Goal: Information Seeking & Learning: Learn about a topic

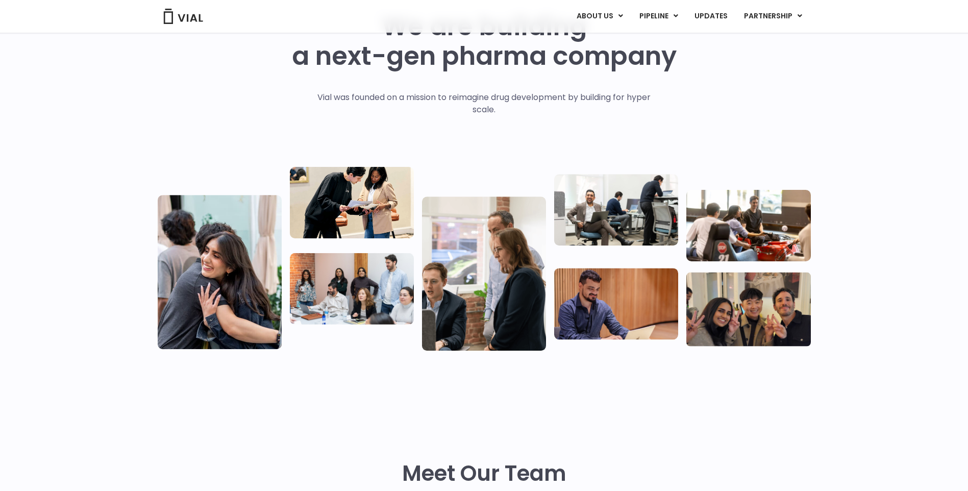
scroll to position [51, 0]
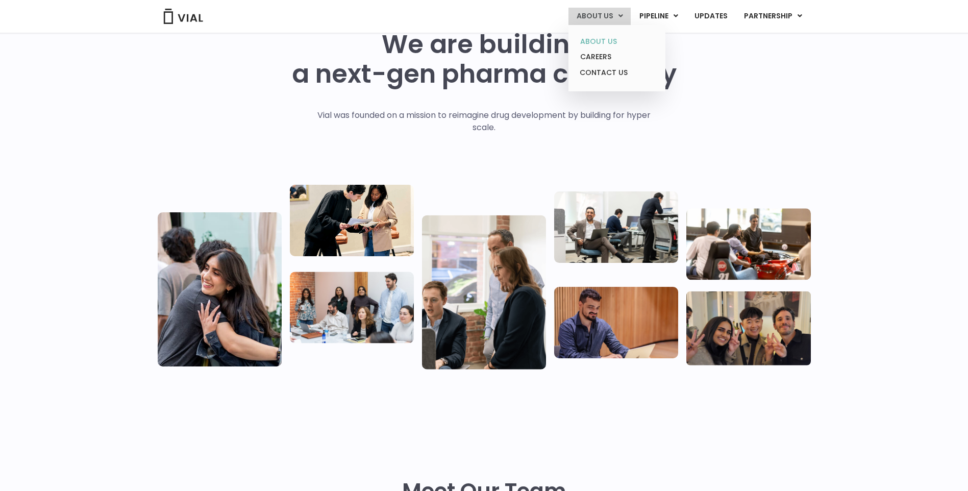
click at [607, 40] on link "ABOUT US" at bounding box center [616, 42] width 89 height 16
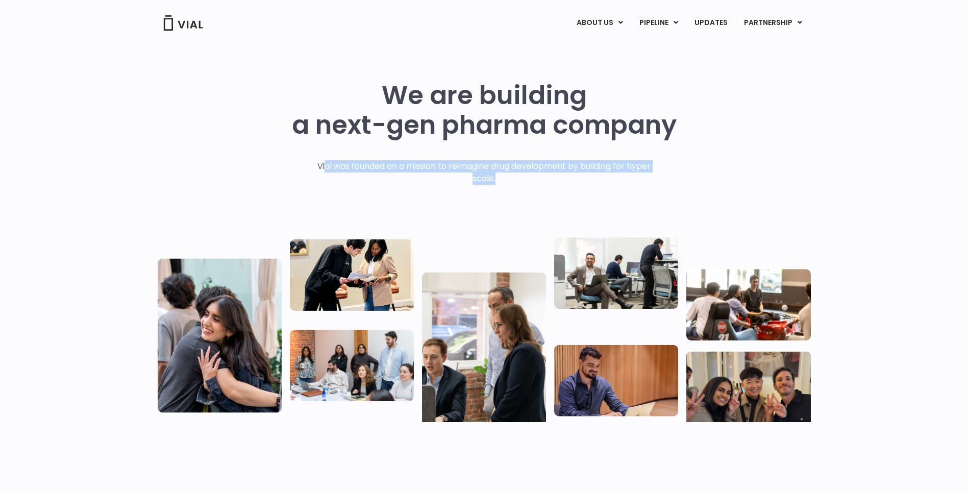
drag, startPoint x: 321, startPoint y: 165, endPoint x: 523, endPoint y: 179, distance: 202.6
click at [523, 179] on p "Vial was founded on a mission to reimagine drug development by building for hyp…" at bounding box center [484, 172] width 355 height 24
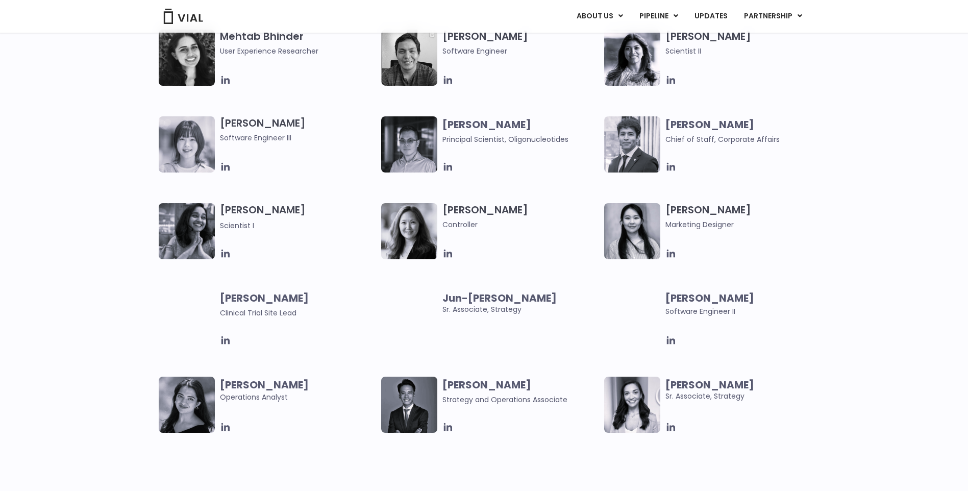
scroll to position [1837, 0]
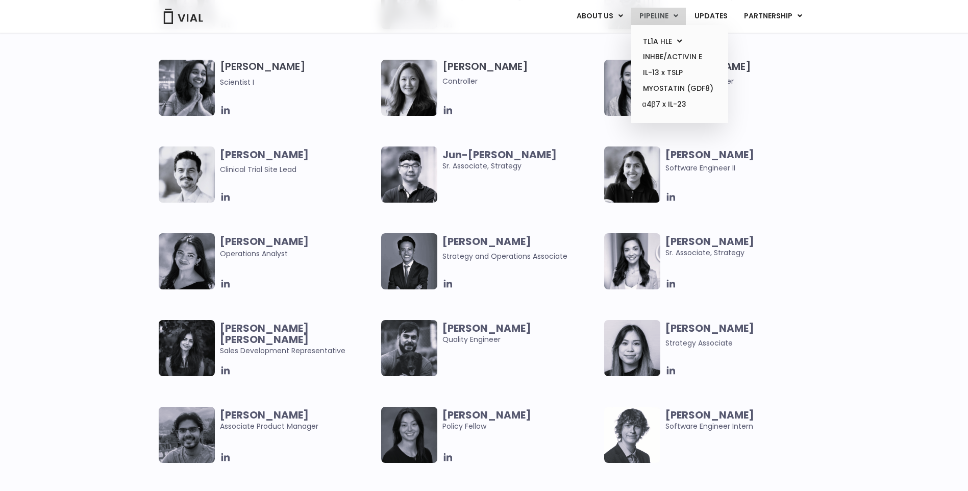
click at [665, 18] on link "PIPELINE" at bounding box center [658, 16] width 55 height 17
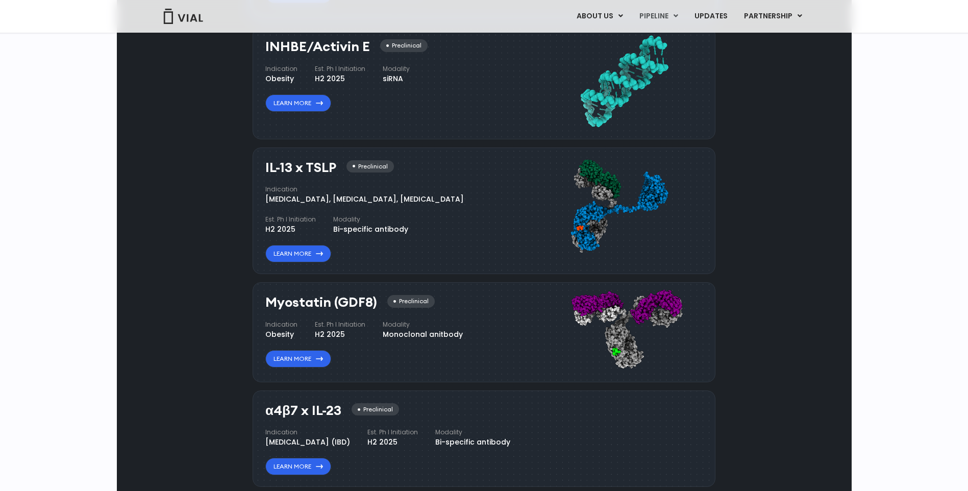
scroll to position [899, 0]
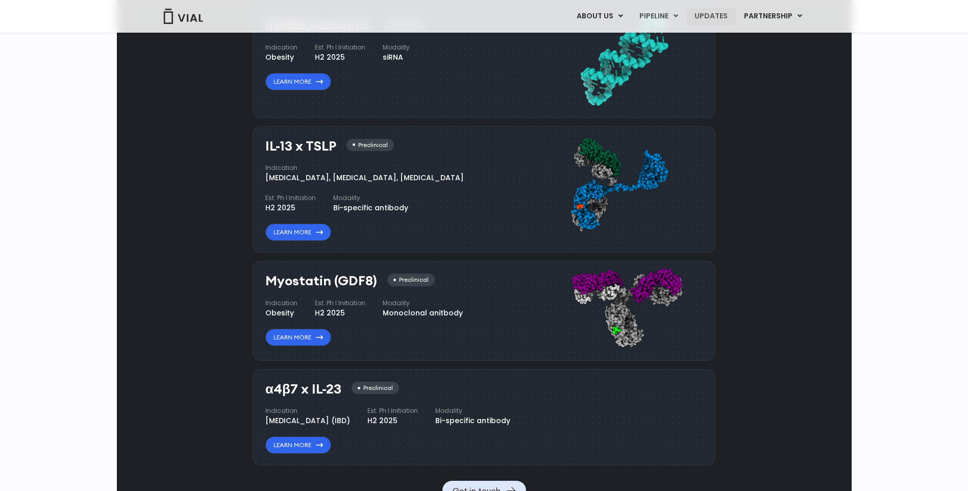
click at [701, 19] on link "UPDATES" at bounding box center [710, 16] width 49 height 17
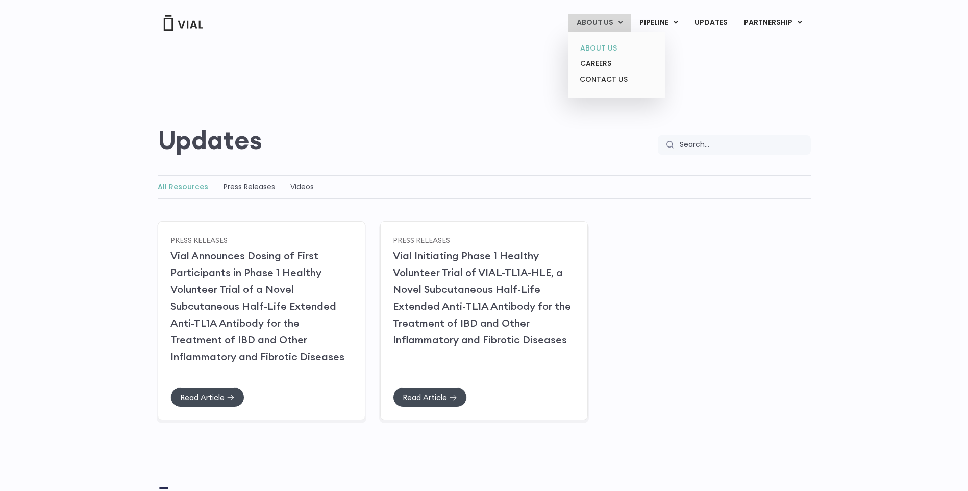
click at [597, 46] on link "ABOUT US" at bounding box center [616, 48] width 89 height 16
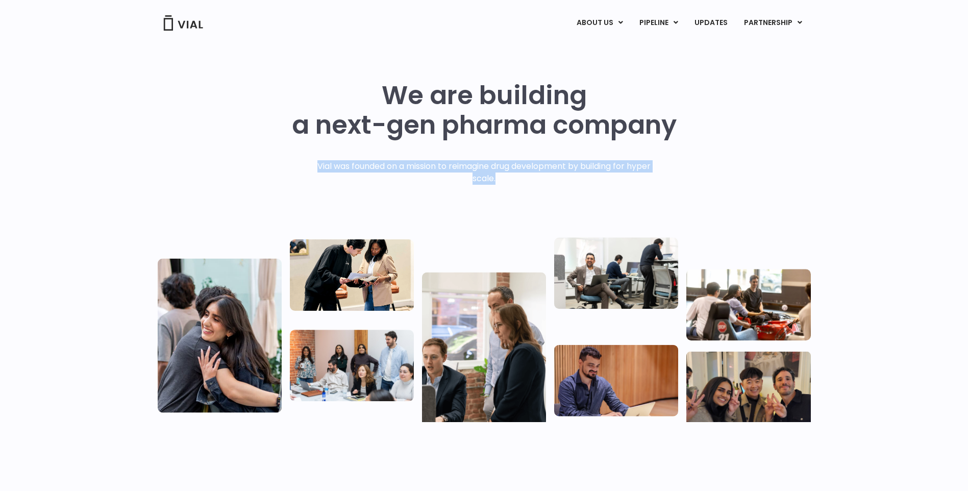
drag, startPoint x: 314, startPoint y: 164, endPoint x: 536, endPoint y: 182, distance: 222.7
click at [536, 182] on p "Vial was founded on a mission to reimagine drug development by building for hyp…" at bounding box center [484, 172] width 355 height 24
copy p "Vial was founded on a mission to reimagine drug development by building for hyp…"
